Goal: Check status: Check status

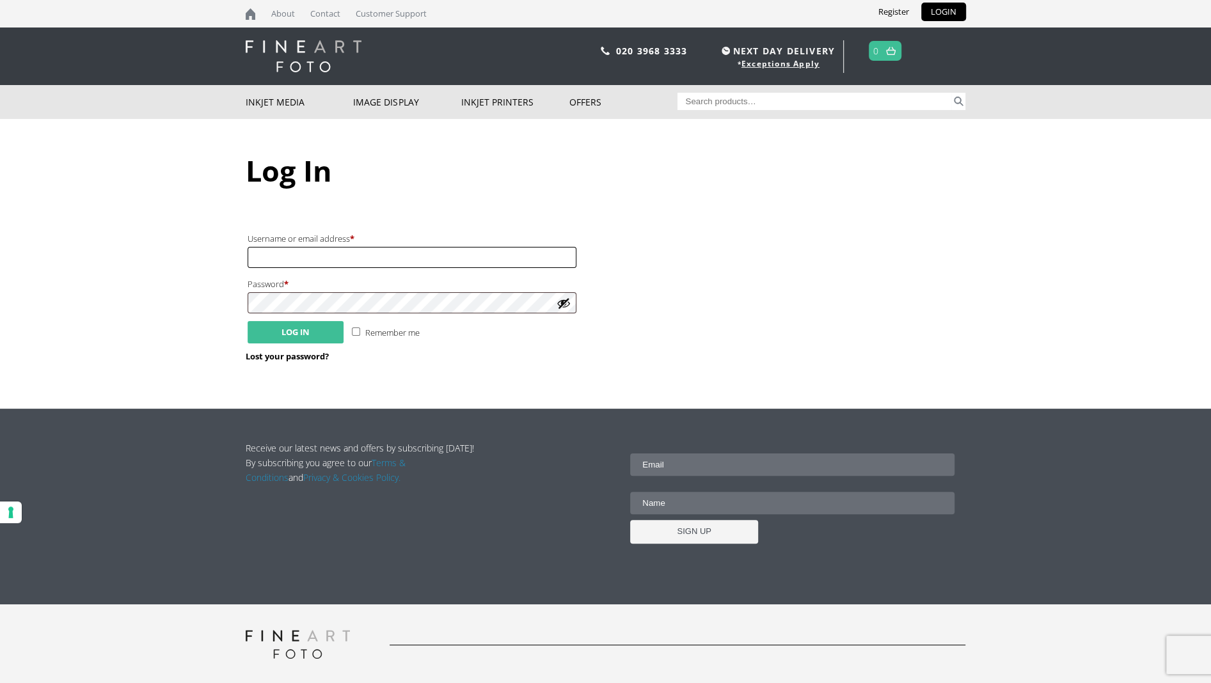
type input "[PERSON_NAME][EMAIL_ADDRESS][DOMAIN_NAME]"
click at [320, 338] on button "Log in" at bounding box center [296, 332] width 96 height 22
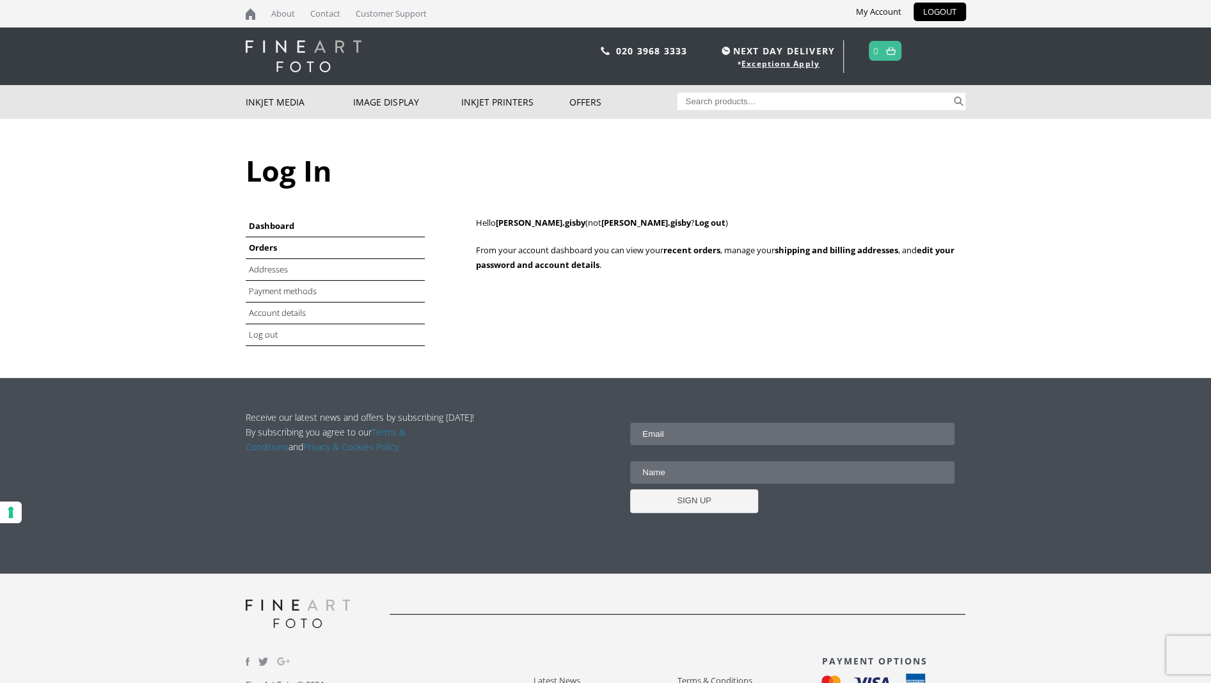
click at [262, 244] on link "Orders" at bounding box center [263, 248] width 28 height 12
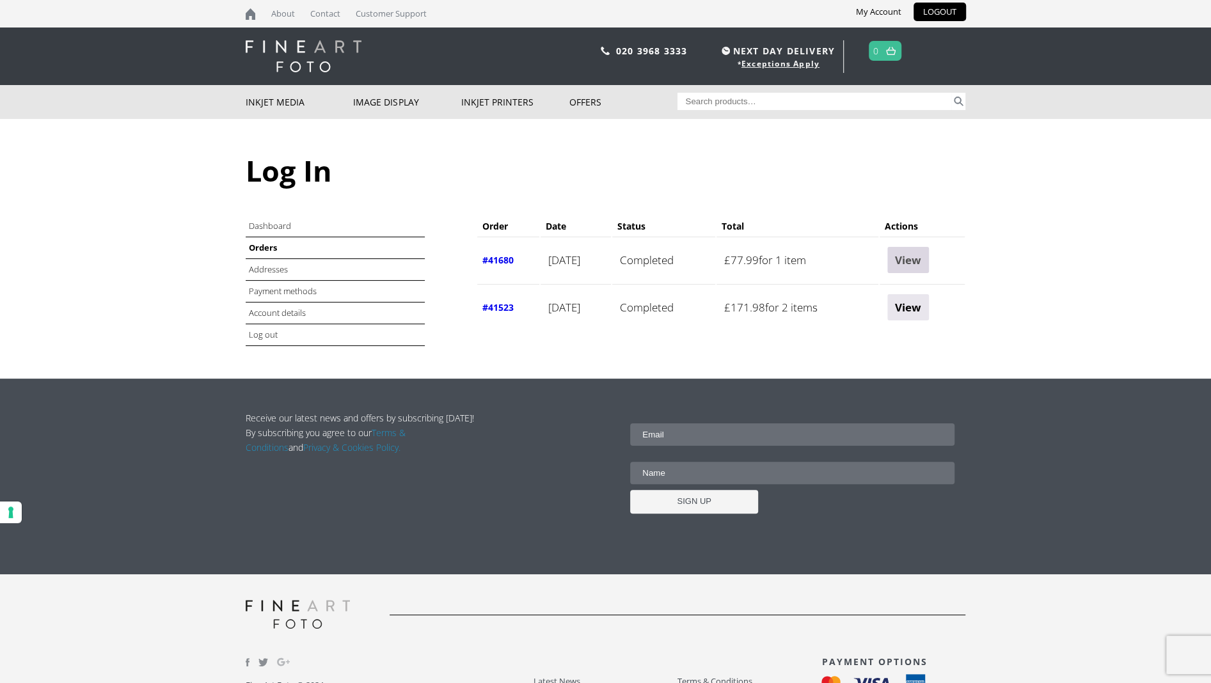
click at [929, 260] on link "View" at bounding box center [909, 260] width 42 height 26
